Goal: Information Seeking & Learning: Learn about a topic

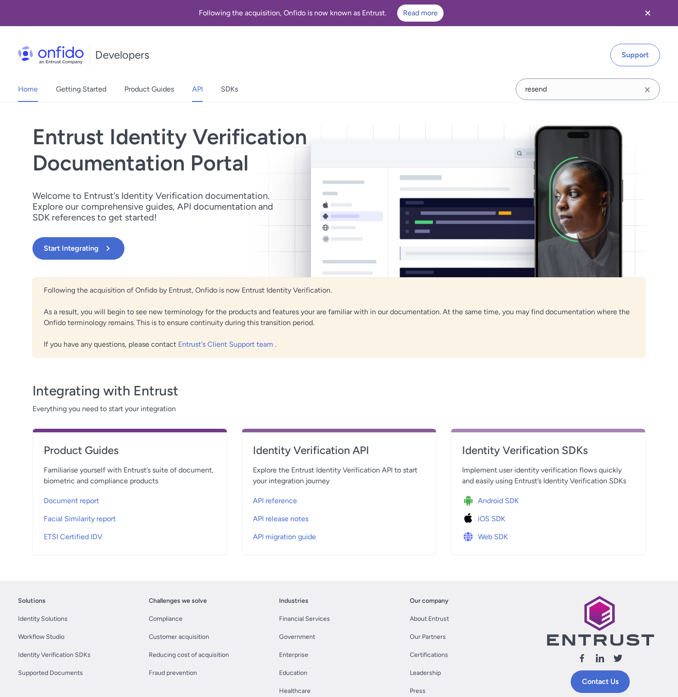
click at [198, 88] on link "API" at bounding box center [197, 89] width 11 height 25
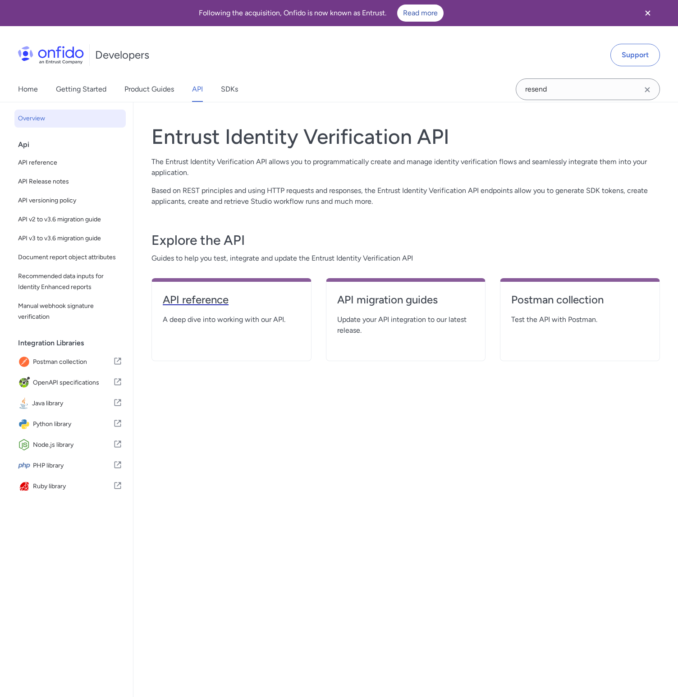
click at [215, 304] on h4 "API reference" at bounding box center [231, 300] width 137 height 14
select select "http"
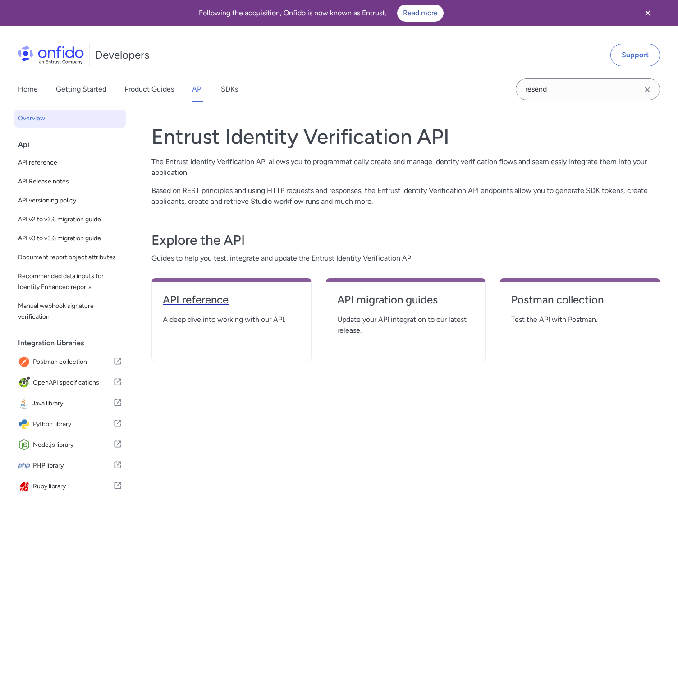
select select "http"
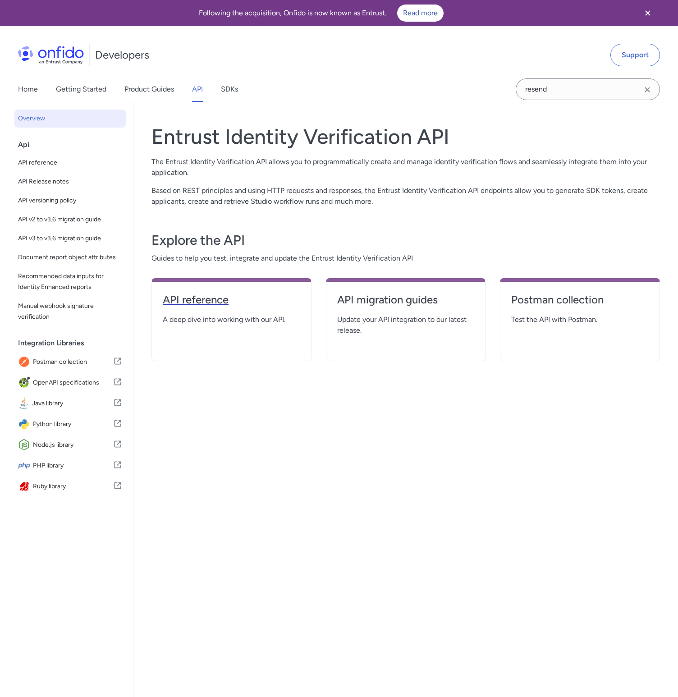
select select "http"
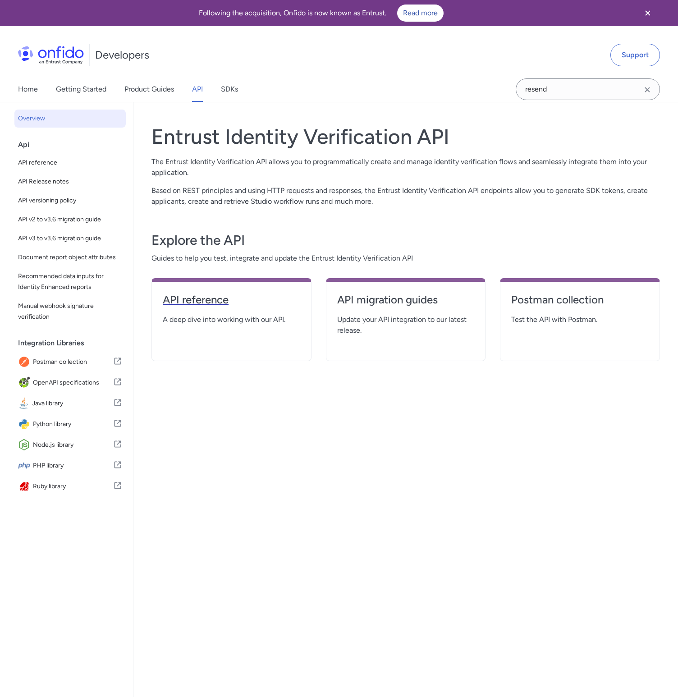
select select "http"
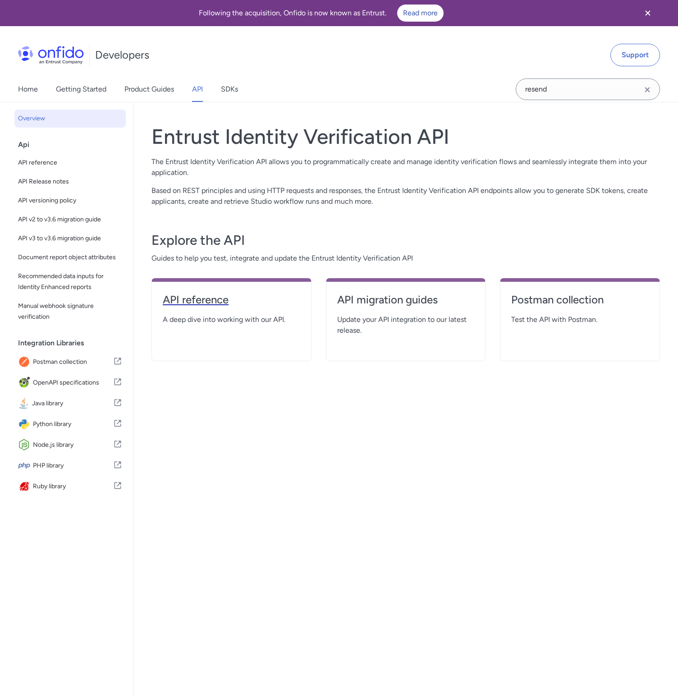
select select "http"
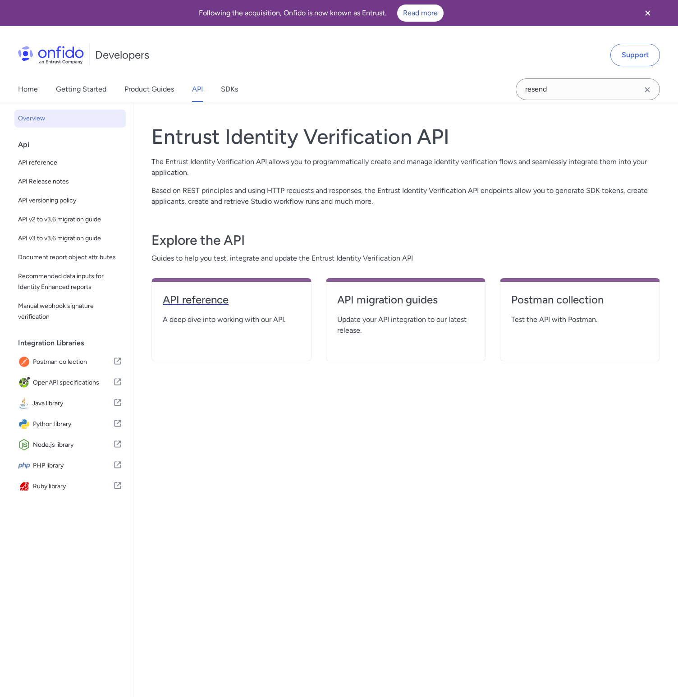
select select "http"
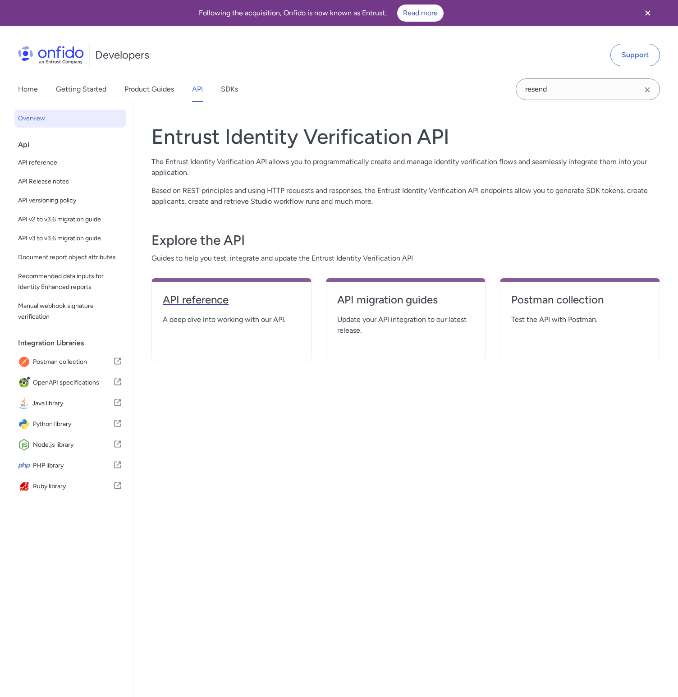
select select "http"
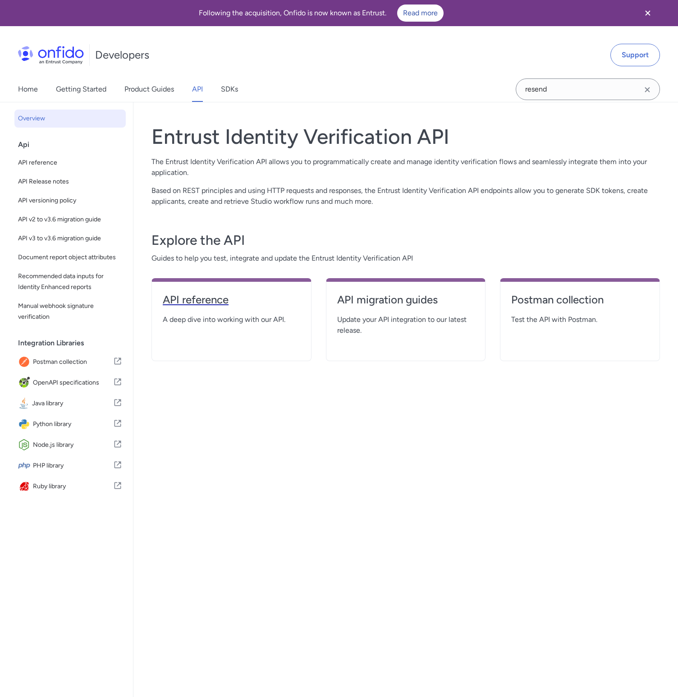
select select "http"
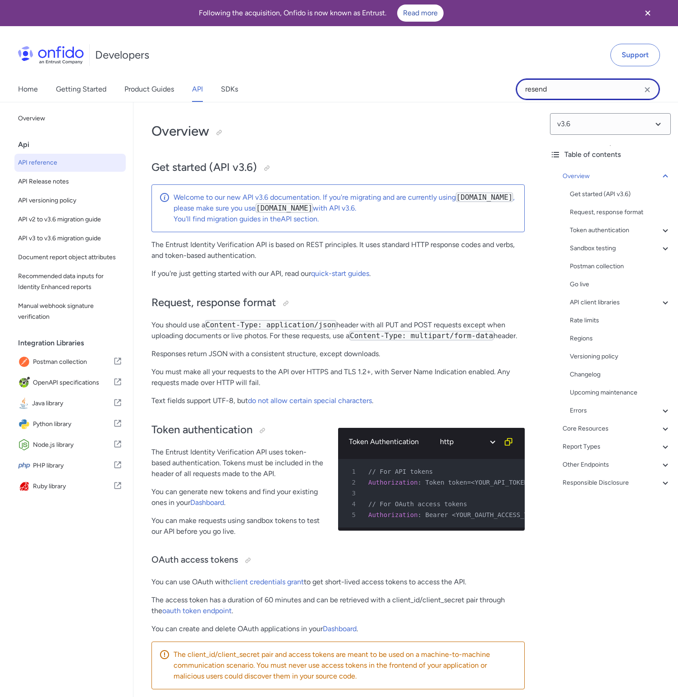
click at [574, 92] on input "resend" at bounding box center [588, 89] width 144 height 22
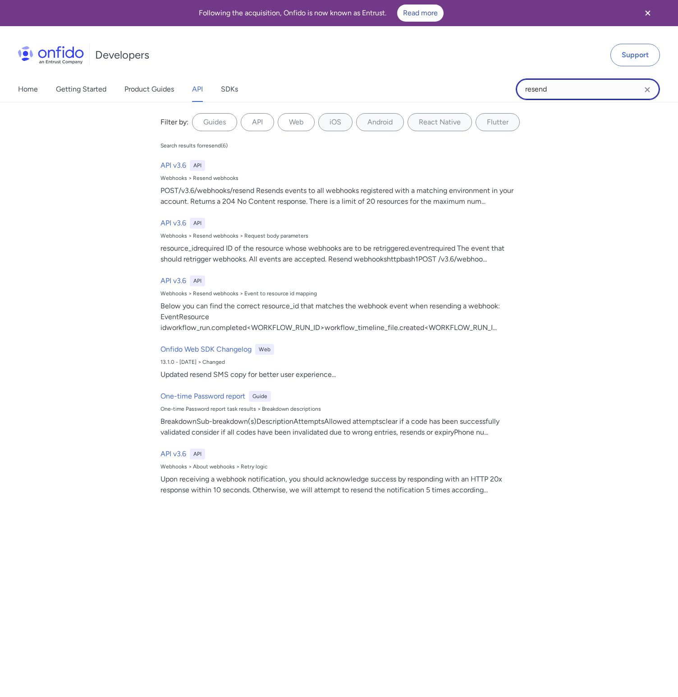
click at [574, 92] on input "resend" at bounding box center [588, 89] width 144 height 22
type input "extraction"
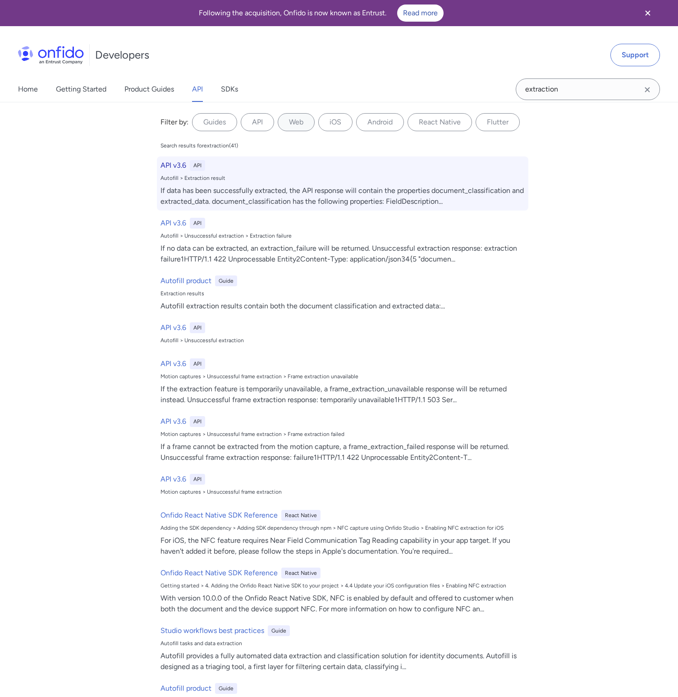
click at [176, 164] on h6 "API v3.6" at bounding box center [173, 165] width 26 height 11
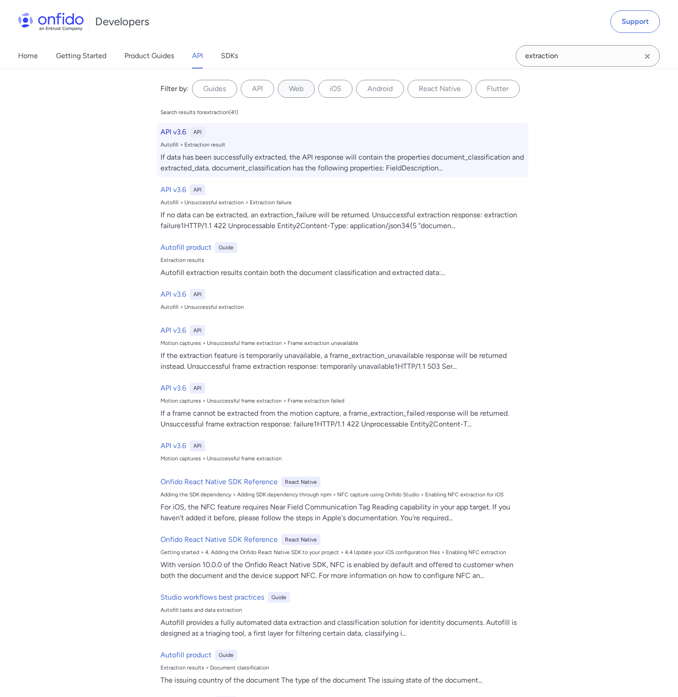
click at [226, 147] on div "Autofill > Extraction result" at bounding box center [342, 144] width 364 height 7
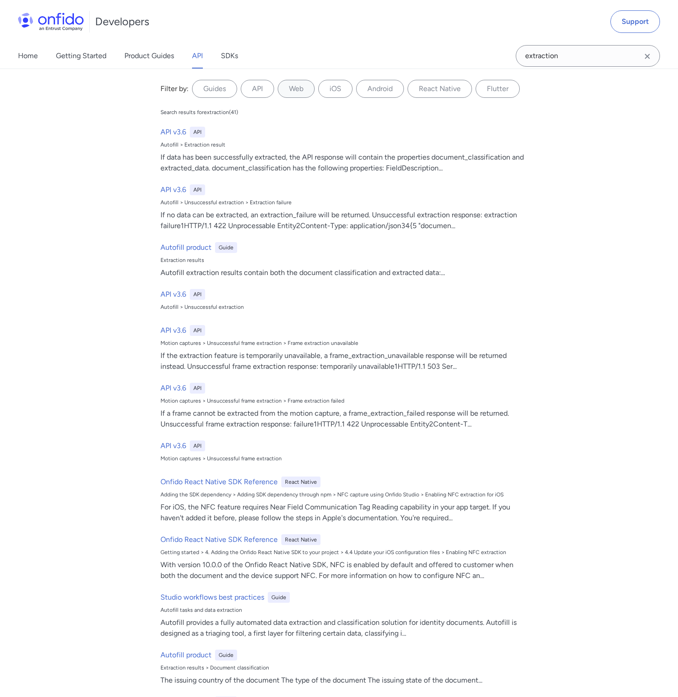
click at [646, 57] on icon "Clear search field button" at bounding box center [647, 56] width 5 height 5
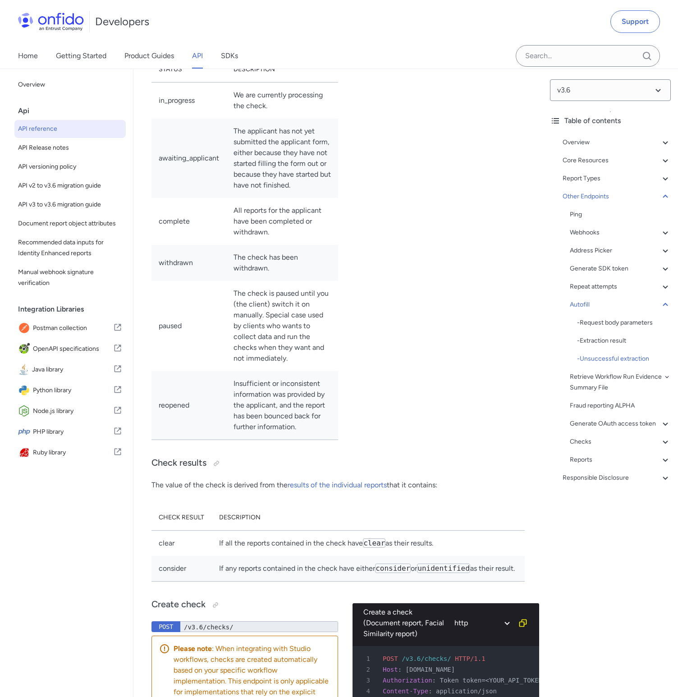
scroll to position [94705, 0]
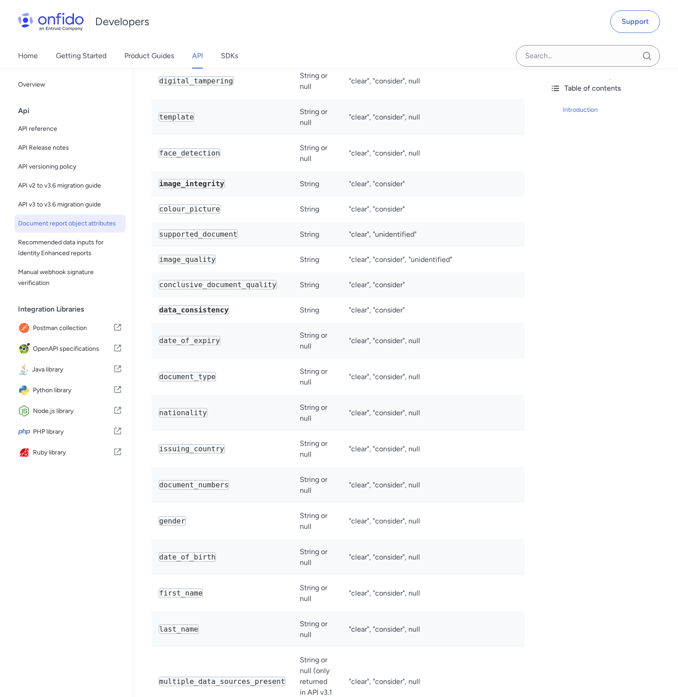
scroll to position [3495, 0]
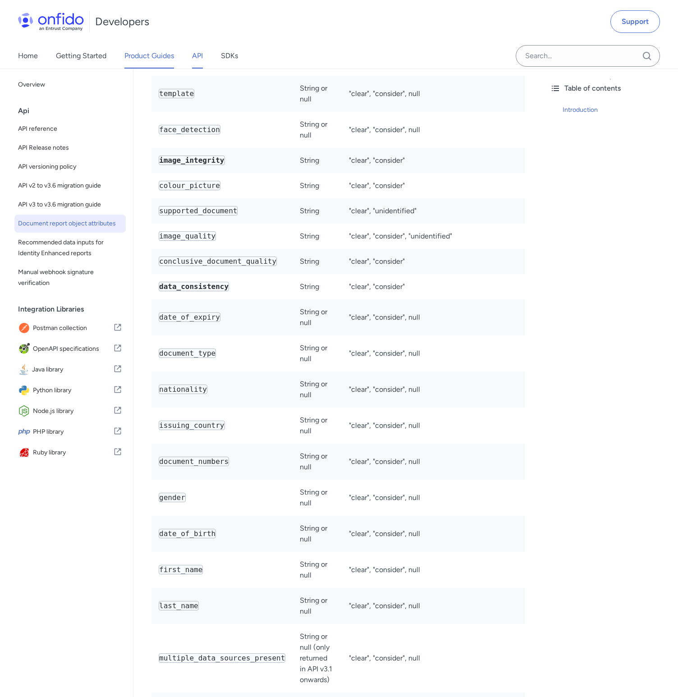
click at [141, 57] on link "Product Guides" at bounding box center [149, 55] width 50 height 25
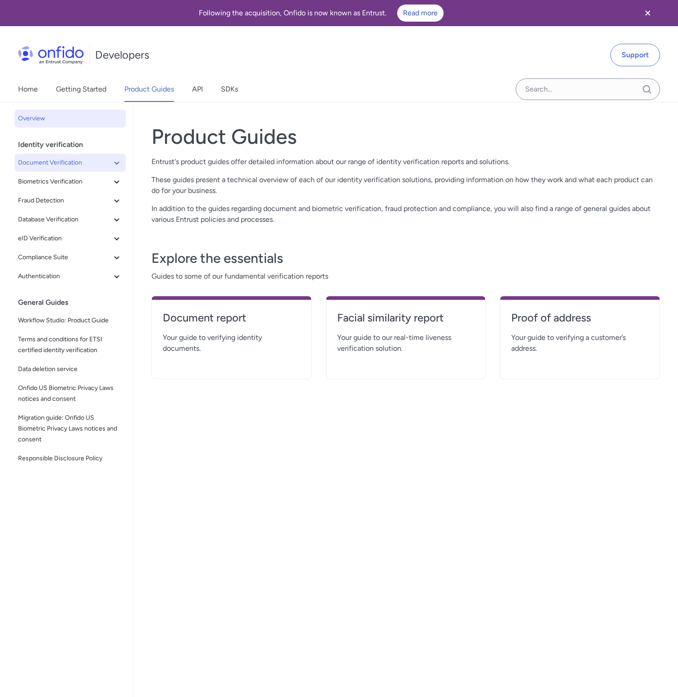
click at [98, 163] on span "Document Verification" at bounding box center [64, 162] width 93 height 11
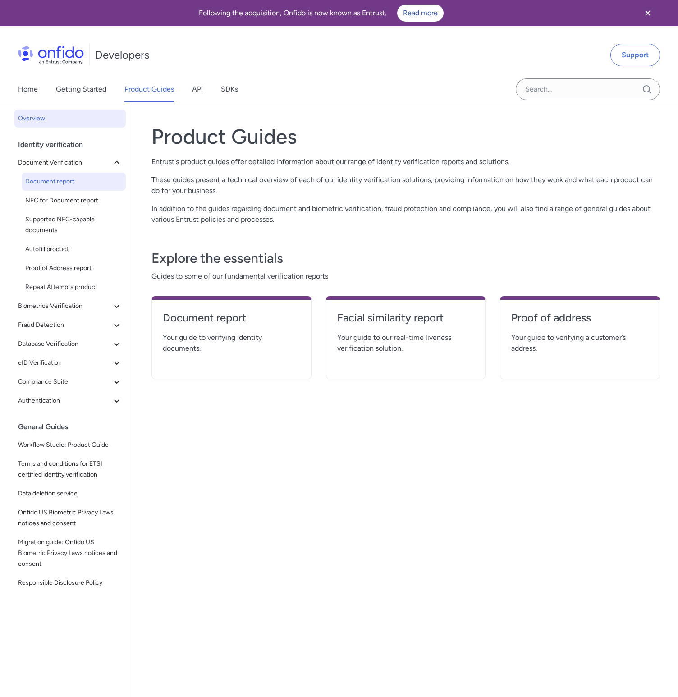
click at [94, 177] on span "Document report" at bounding box center [73, 181] width 97 height 11
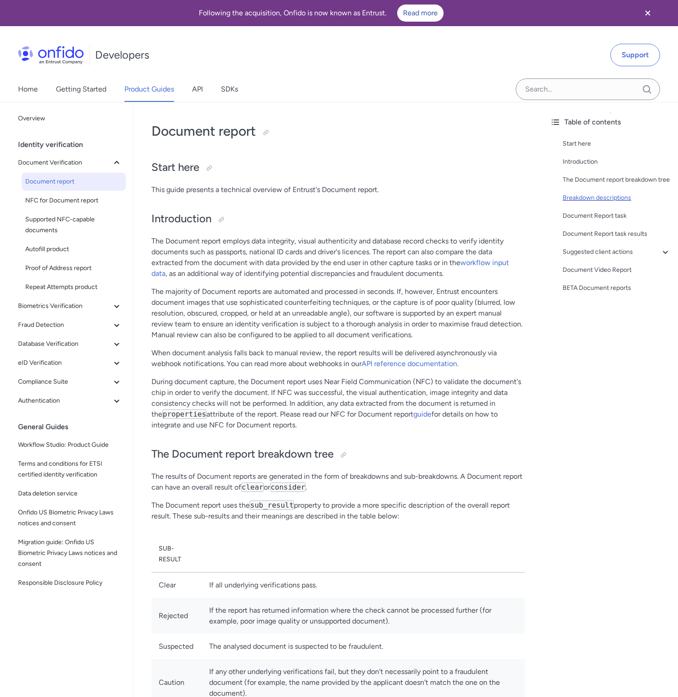
click at [627, 198] on div "Breakdown descriptions" at bounding box center [617, 197] width 108 height 11
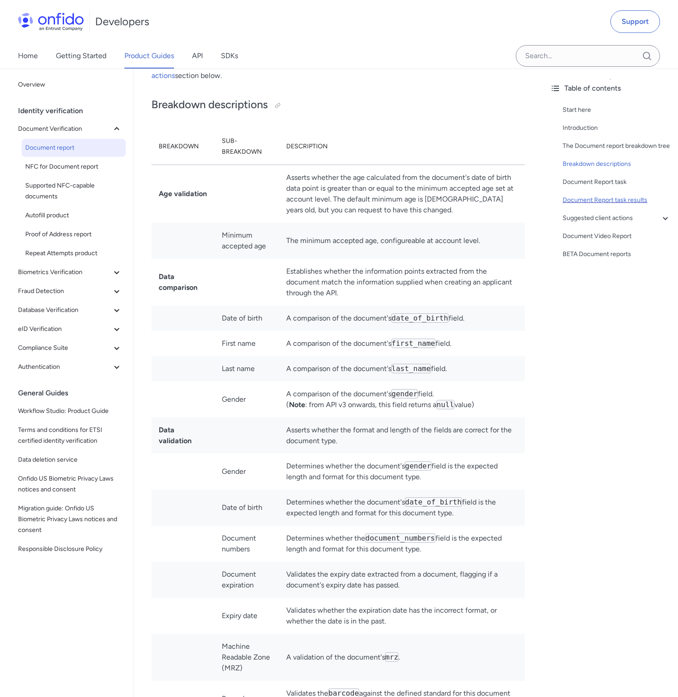
click at [627, 202] on div "Document Report task results" at bounding box center [617, 200] width 108 height 11
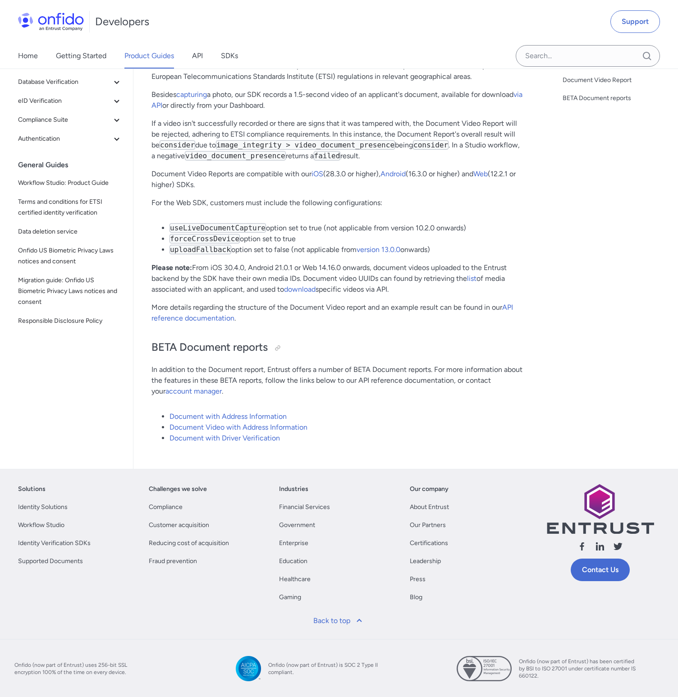
scroll to position [6711, 0]
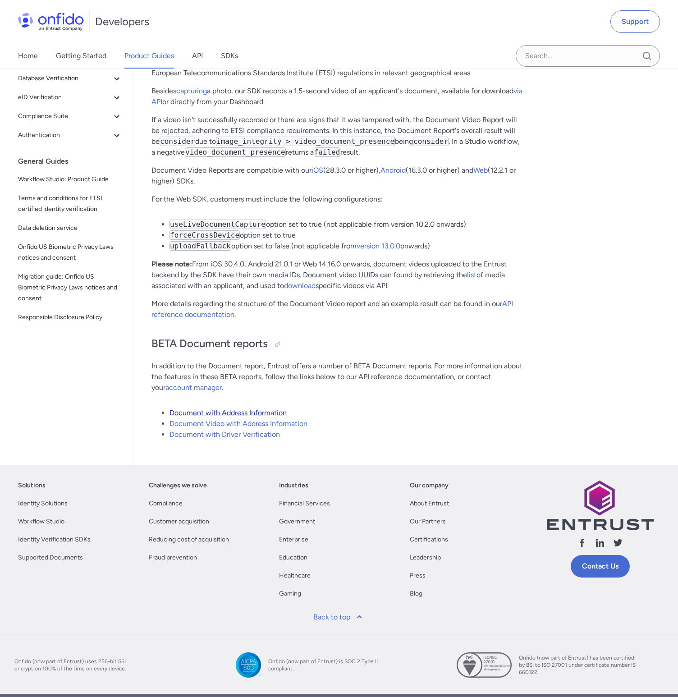
click at [271, 408] on link "Document with Address Information" at bounding box center [227, 412] width 117 height 9
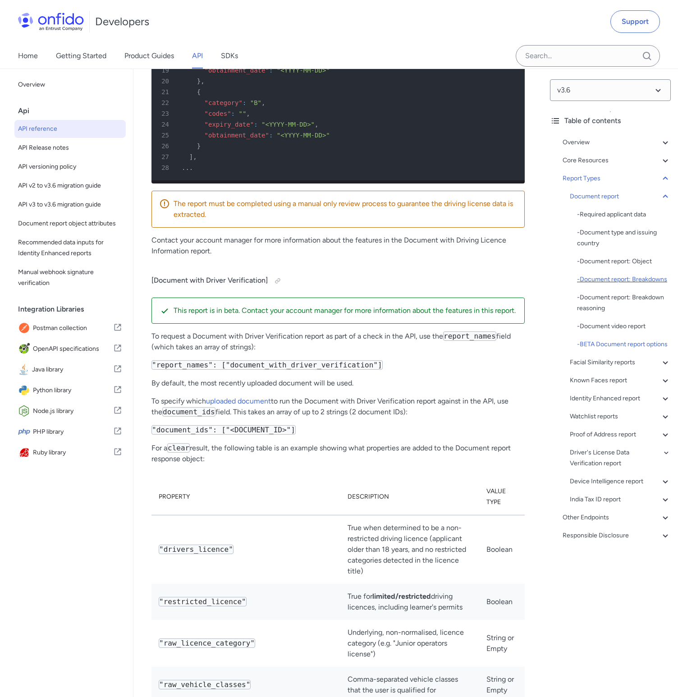
click at [622, 281] on div "- Document report: Breakdowns" at bounding box center [624, 279] width 94 height 11
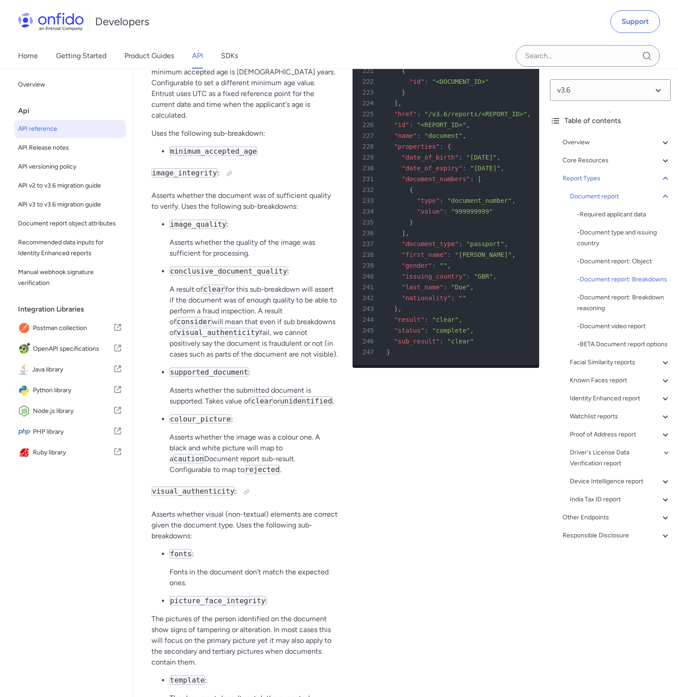
scroll to position [42698, 0]
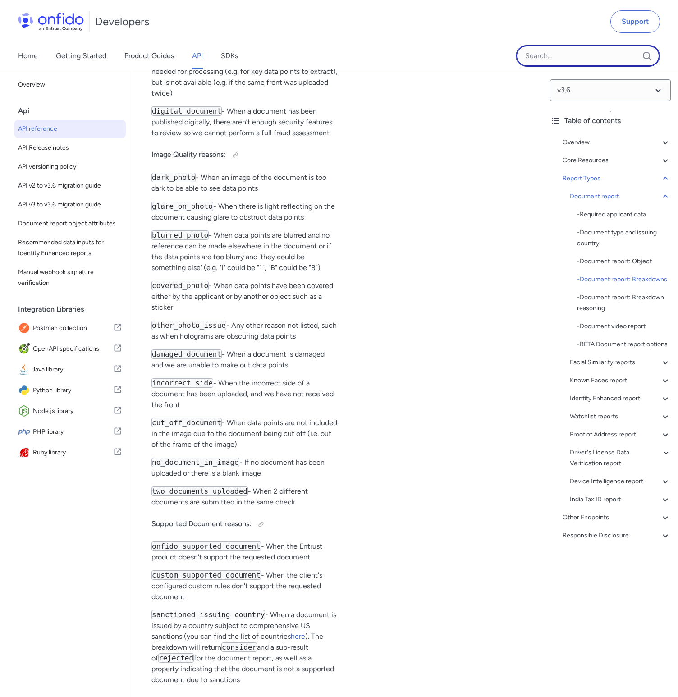
click at [561, 60] on input "Onfido search input field" at bounding box center [588, 56] width 144 height 22
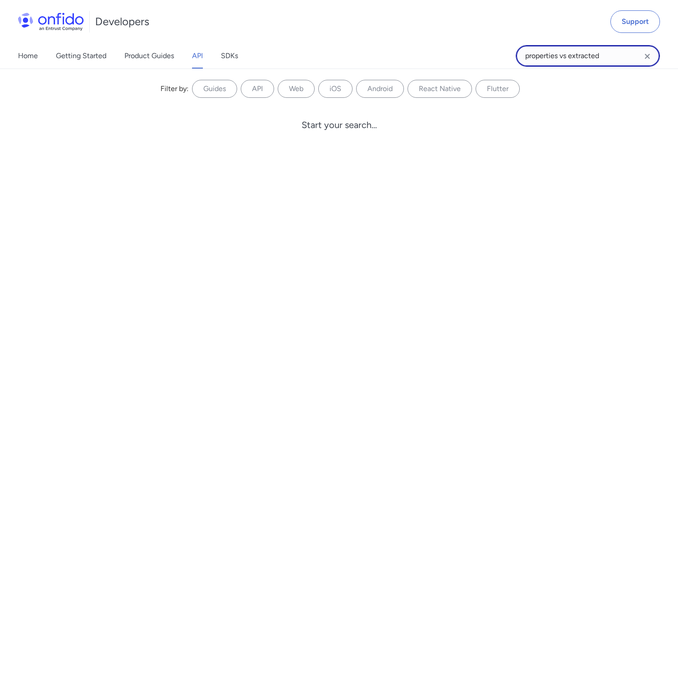
type input "properties vs extracted"
